Goal: Task Accomplishment & Management: Manage account settings

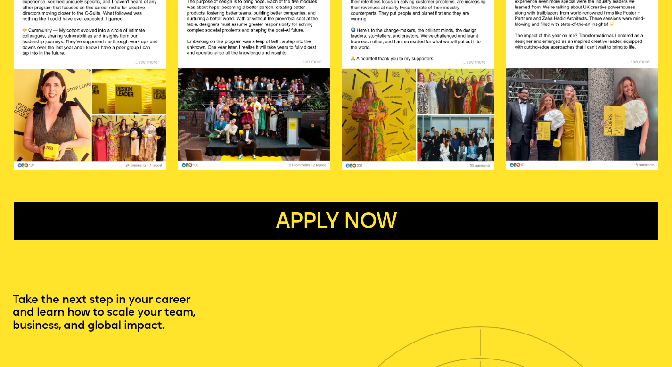
scroll to position [1506, 0]
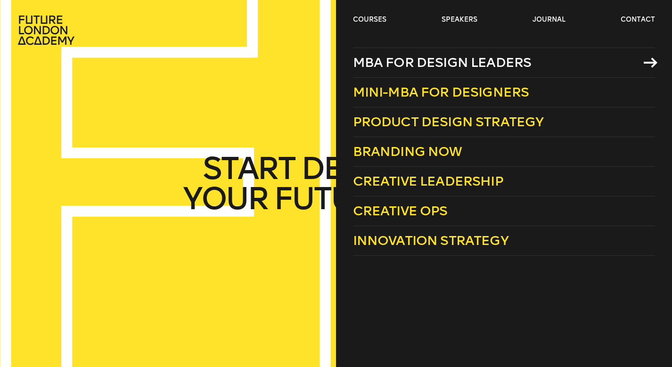
click at [379, 58] on span "MBA for Design Leaders" at bounding box center [442, 63] width 179 height 16
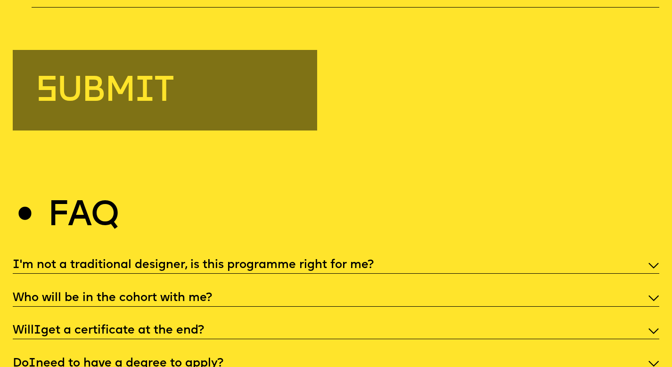
scroll to position [3250, 0]
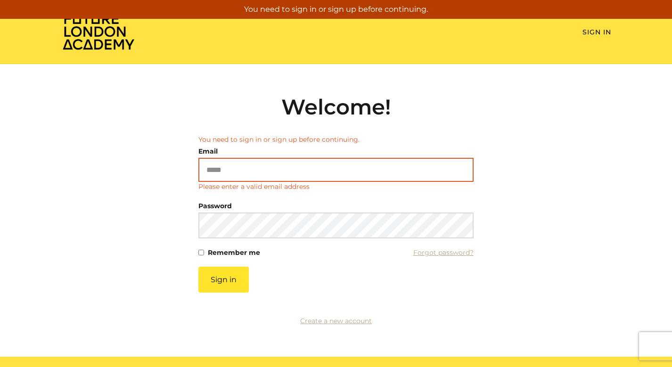
click at [229, 180] on input "Email" at bounding box center [336, 170] width 275 height 24
type input "**********"
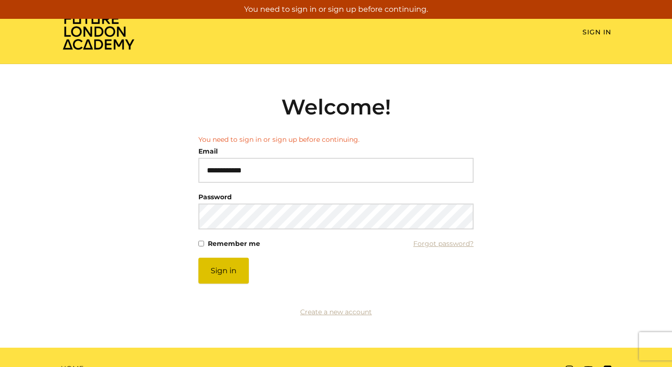
click at [224, 275] on button "Sign in" at bounding box center [224, 271] width 50 height 26
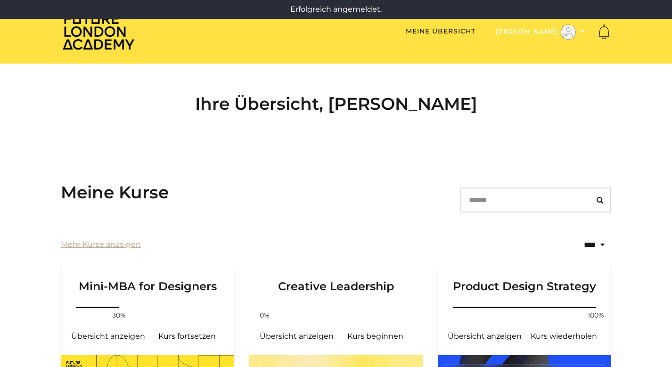
click at [586, 30] on button "[PERSON_NAME]" at bounding box center [540, 32] width 95 height 16
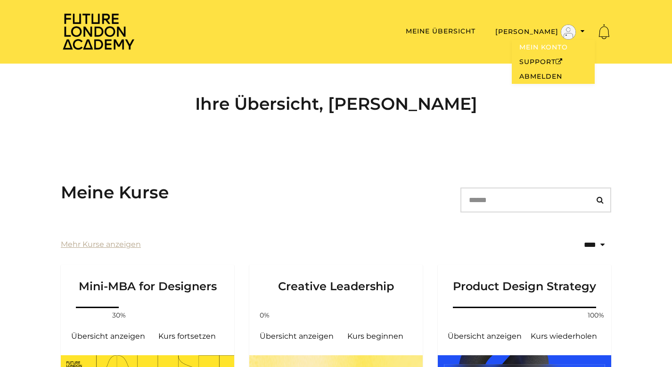
click at [554, 48] on link "Mein Konto" at bounding box center [553, 47] width 83 height 15
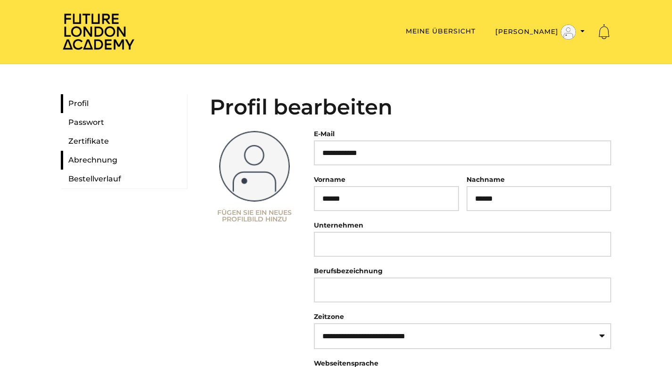
click at [100, 162] on link "Abrechnung" at bounding box center [124, 160] width 126 height 19
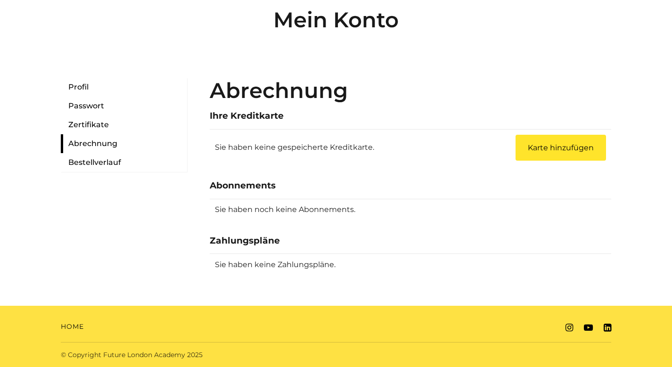
scroll to position [87, 0]
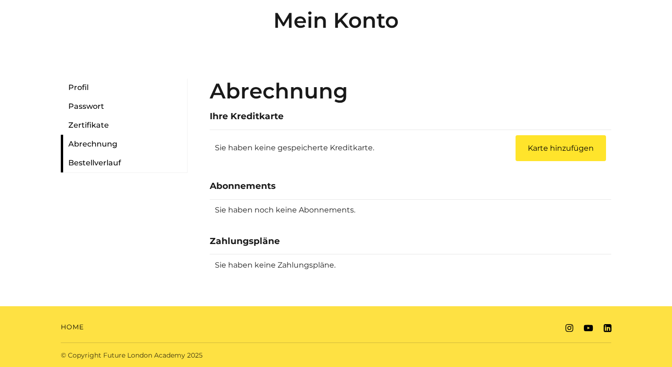
click at [108, 164] on link "Bestellverlauf" at bounding box center [124, 163] width 126 height 19
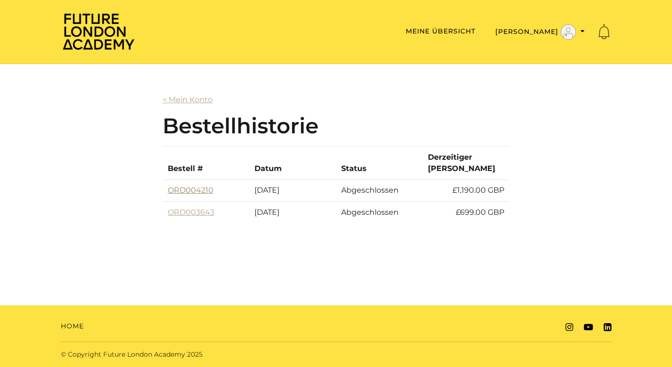
click at [202, 186] on link "ORD004210" at bounding box center [191, 190] width 46 height 9
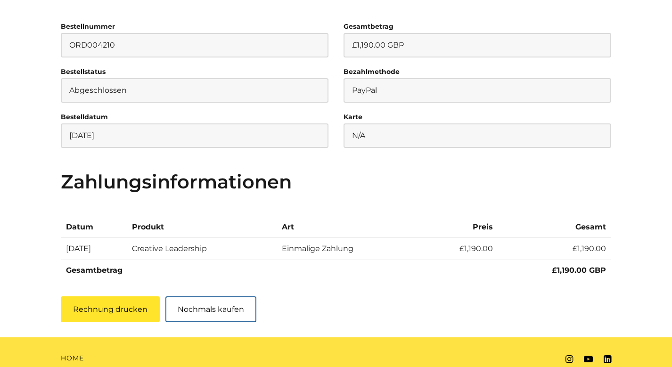
scroll to position [148, 0]
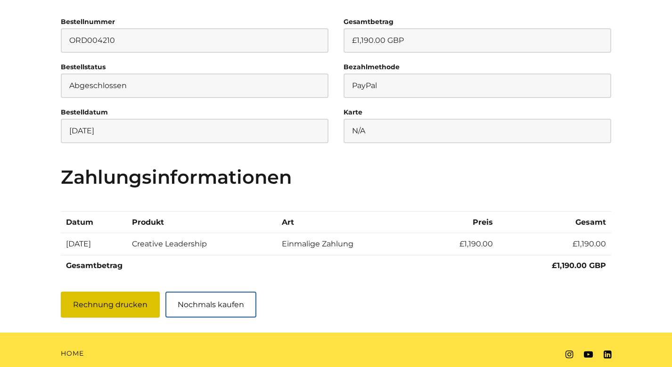
click at [96, 305] on button "Rechnung drucken" at bounding box center [110, 305] width 99 height 26
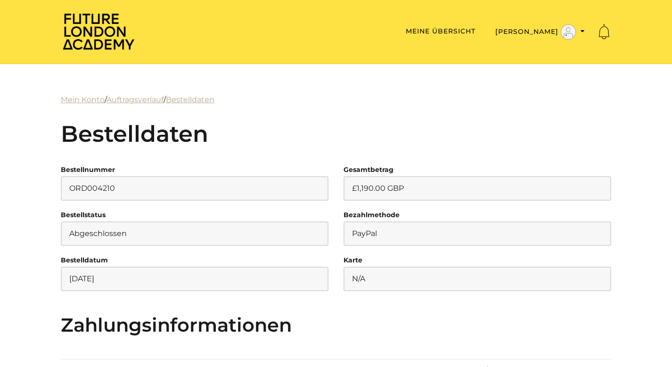
scroll to position [0, 0]
click at [586, 30] on button "[PERSON_NAME]" at bounding box center [540, 32] width 95 height 16
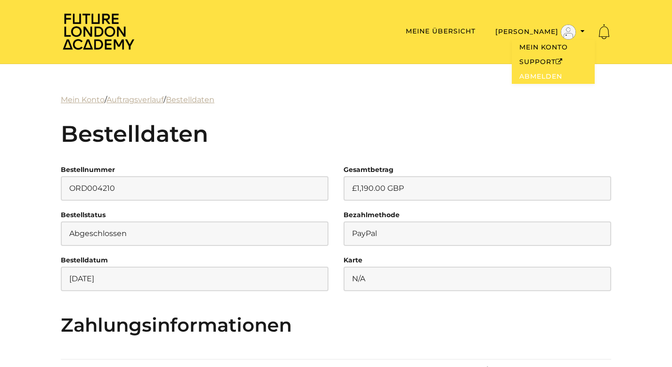
click at [566, 79] on link "Abmelden" at bounding box center [553, 76] width 83 height 15
